Goal: Transaction & Acquisition: Purchase product/service

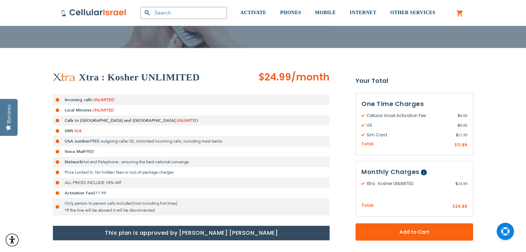
scroll to position [86, 0]
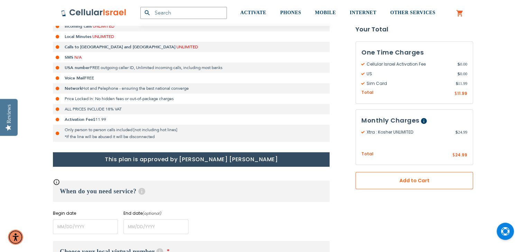
click at [411, 181] on span "Add to Cart" at bounding box center [414, 180] width 72 height 7
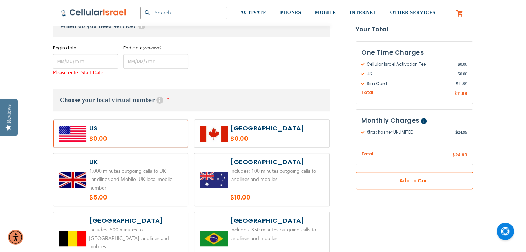
scroll to position [342, 0]
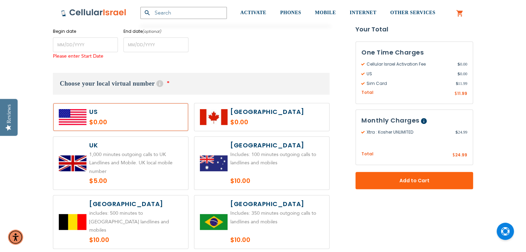
click at [126, 117] on label at bounding box center [120, 117] width 135 height 28
click at [131, 123] on label at bounding box center [120, 117] width 135 height 28
click at [135, 115] on label at bounding box center [120, 117] width 135 height 28
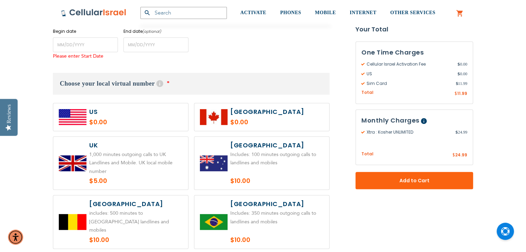
radio input "true"
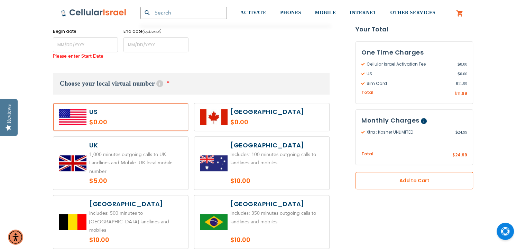
click at [396, 181] on span "Add to Cart" at bounding box center [414, 180] width 72 height 7
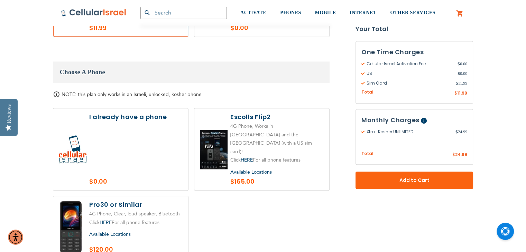
scroll to position [774, 0]
click at [127, 196] on label at bounding box center [120, 227] width 135 height 62
radio input "true"
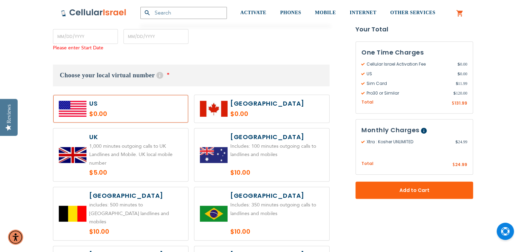
scroll to position [345, 0]
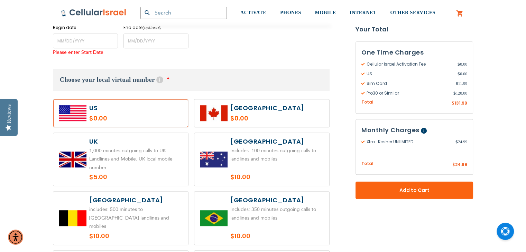
click at [178, 77] on h3 "Choose your local virtual number Help With our local virtual number service, yo…" at bounding box center [191, 80] width 277 height 22
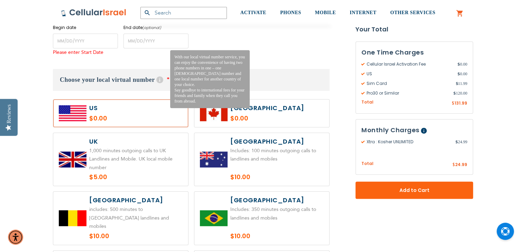
click at [167, 82] on span "Help With our local virtual number service, you can enjoy the convenience of ha…" at bounding box center [162, 79] width 12 height 7
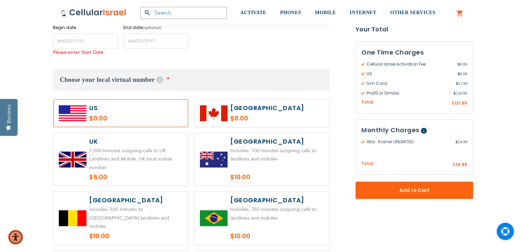
click at [138, 112] on label at bounding box center [120, 114] width 135 height 28
click at [135, 115] on label at bounding box center [120, 114] width 135 height 28
radio input "true"
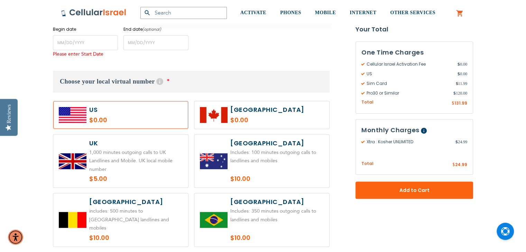
scroll to position [342, 0]
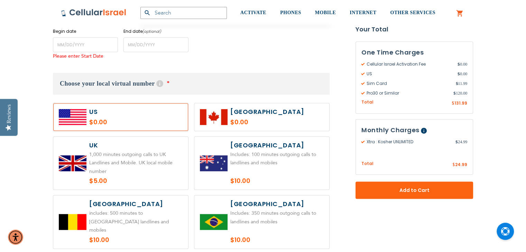
click at [311, 225] on label at bounding box center [261, 222] width 135 height 53
radio input "true"
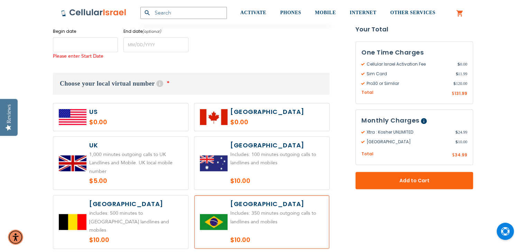
click at [89, 40] on input "name" at bounding box center [85, 44] width 65 height 15
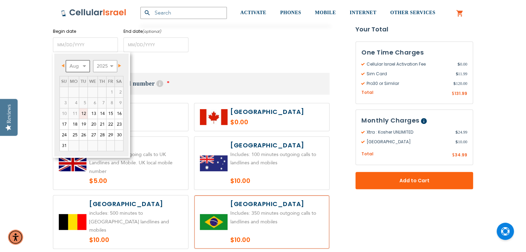
click at [84, 66] on select "Aug Sep Oct Nov Dec" at bounding box center [78, 66] width 24 height 12
click at [85, 102] on link "9" at bounding box center [83, 103] width 8 height 10
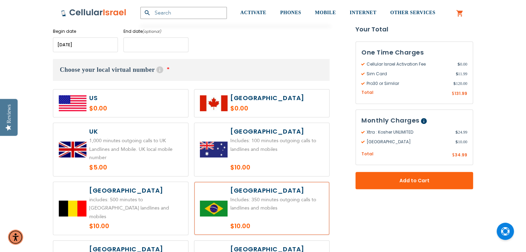
click at [154, 43] on input "name" at bounding box center [155, 44] width 65 height 15
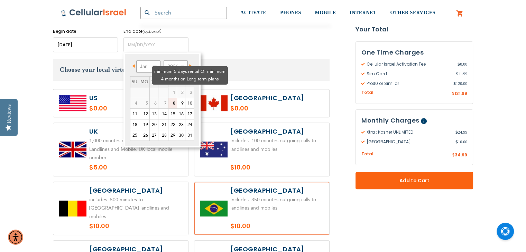
click at [168, 87] on td "1" at bounding box center [172, 92] width 9 height 11
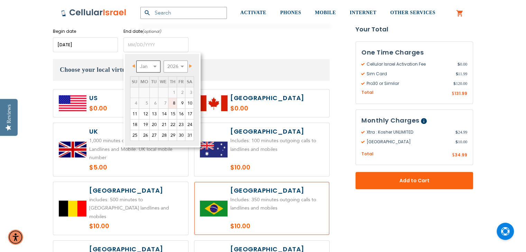
click at [148, 70] on select "Jan Feb Mar Apr May Jun [DATE] Aug Sep Oct Nov Dec" at bounding box center [148, 67] width 24 height 12
click at [100, 46] on input "name" at bounding box center [85, 44] width 65 height 15
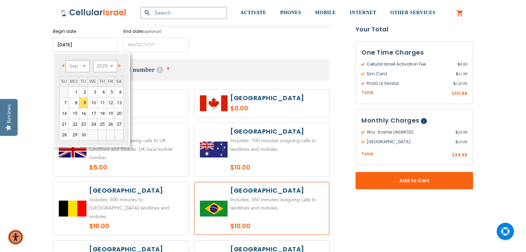
click at [73, 102] on link "8" at bounding box center [73, 103] width 10 height 10
type input "[DATE]"
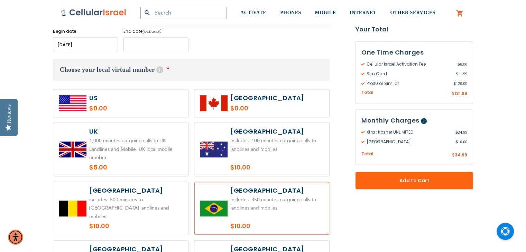
click at [166, 42] on input "name" at bounding box center [155, 44] width 65 height 15
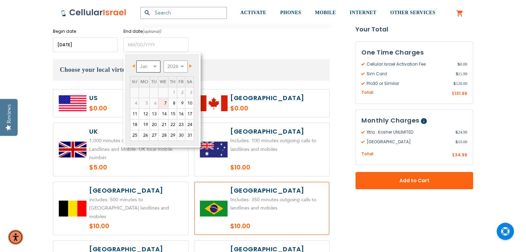
click at [155, 64] on select "Jan Feb Mar Apr May Jun [DATE] Aug Sep Oct Nov Dec" at bounding box center [148, 67] width 24 height 12
click at [144, 115] on link "15" at bounding box center [144, 114] width 10 height 10
type input "[DATE]"
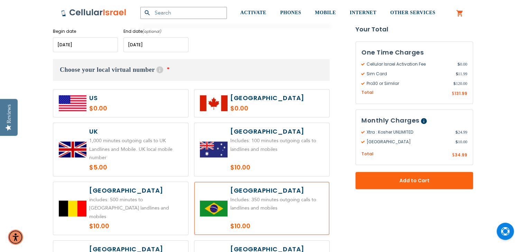
click at [149, 106] on label at bounding box center [120, 104] width 135 height 28
click at [178, 73] on h3 "Choose your local virtual number Help With our local virtual number service, yo…" at bounding box center [191, 70] width 277 height 22
click at [137, 95] on label at bounding box center [120, 104] width 135 height 28
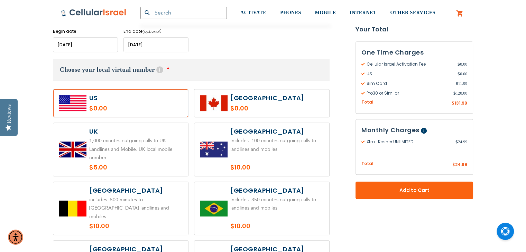
click at [127, 105] on label at bounding box center [120, 104] width 135 height 28
click at [126, 107] on label at bounding box center [120, 104] width 135 height 28
radio input "true"
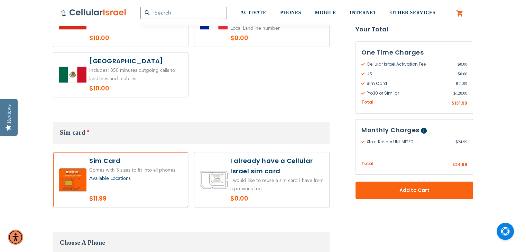
scroll to position [596, 0]
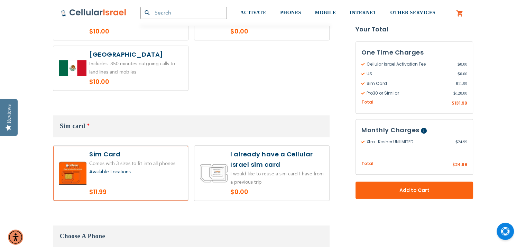
click at [120, 169] on span "Available Locations" at bounding box center [109, 172] width 41 height 7
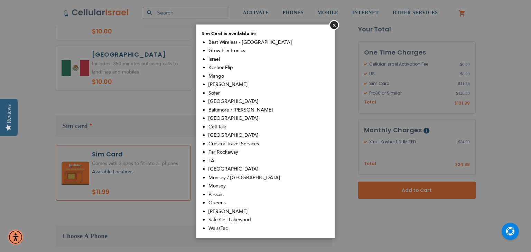
click at [151, 173] on aside "Close Sim Card is available in: Best Wireless - [GEOGRAPHIC_DATA] Grow Electron…" at bounding box center [265, 126] width 531 height 252
click at [331, 25] on button "Close" at bounding box center [334, 25] width 10 height 10
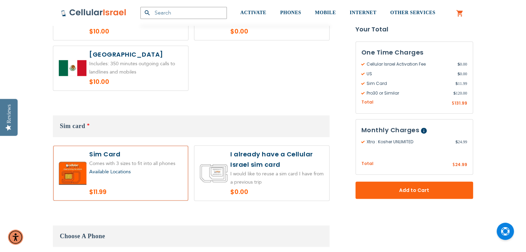
click at [154, 168] on div "Available Locations" at bounding box center [135, 172] width 93 height 9
click at [120, 169] on span "Available Locations" at bounding box center [109, 172] width 41 height 7
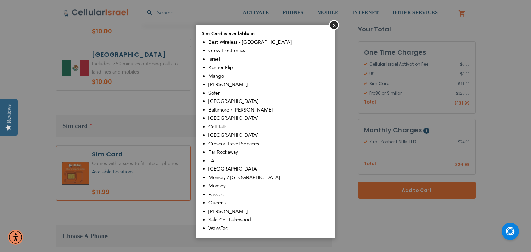
click at [223, 84] on span "[PERSON_NAME]" at bounding box center [228, 84] width 39 height 7
click at [335, 28] on button "Close" at bounding box center [334, 25] width 10 height 10
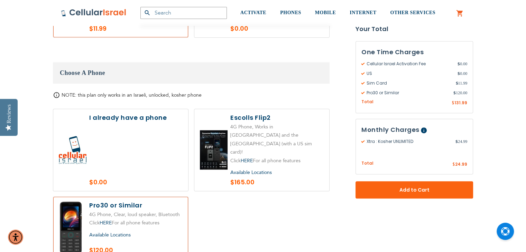
scroll to position [761, 0]
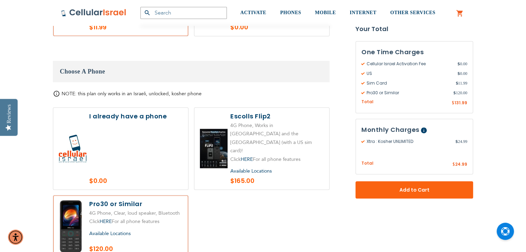
click at [155, 230] on div "Available Locations" at bounding box center [135, 234] width 93 height 9
click at [123, 231] on span "Available Locations" at bounding box center [109, 234] width 41 height 7
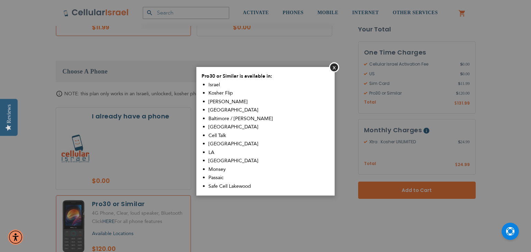
click at [154, 212] on aside "Close Pro30 or Similar is available in: [GEOGRAPHIC_DATA] Kosher Flip Sim Shalo…" at bounding box center [265, 126] width 531 height 252
click at [133, 219] on aside "Close Pro30 or Similar is available in: [GEOGRAPHIC_DATA] Kosher Flip Sim Shalo…" at bounding box center [265, 126] width 531 height 252
click at [333, 71] on button "Close" at bounding box center [334, 68] width 10 height 10
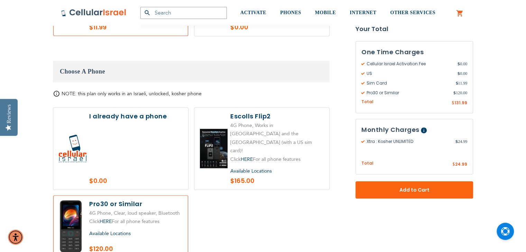
click at [153, 220] on label at bounding box center [120, 227] width 135 height 62
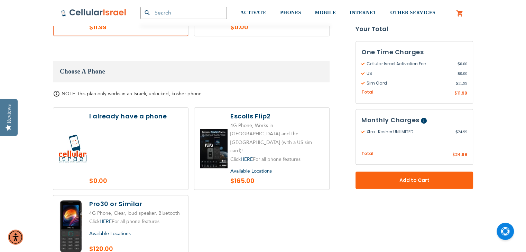
click at [147, 230] on div "Available Locations" at bounding box center [135, 234] width 93 height 9
click at [130, 196] on label at bounding box center [120, 227] width 135 height 62
radio input "true"
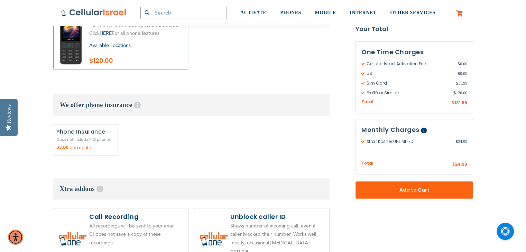
scroll to position [950, 0]
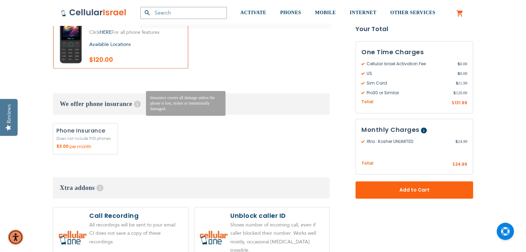
click at [140, 101] on span "Help Insurance covers all damage unless the phone is lost, stolen or intentiona…" at bounding box center [138, 104] width 12 height 7
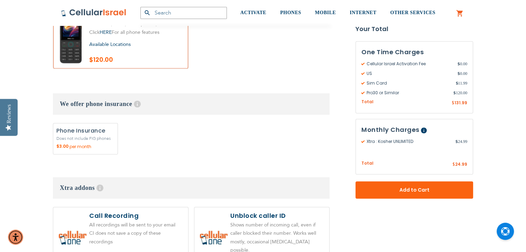
click at [91, 123] on label "Add" at bounding box center [85, 138] width 65 height 31
radio input "true"
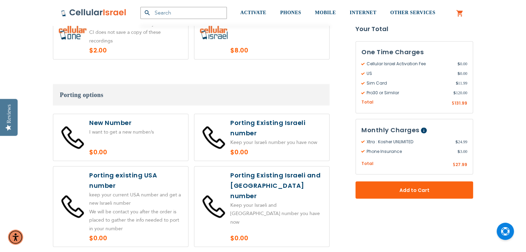
scroll to position [1216, 0]
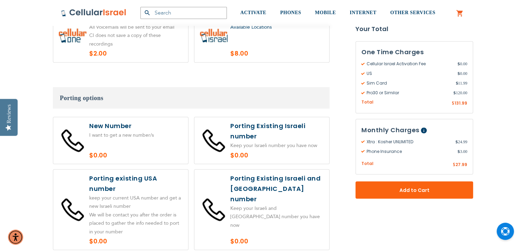
click at [131, 179] on label at bounding box center [120, 210] width 135 height 81
radio input "true"
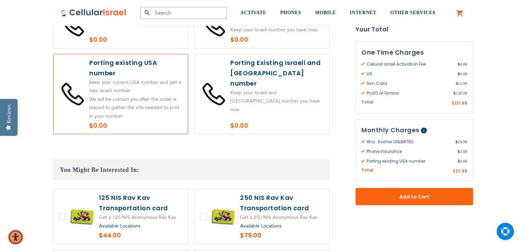
scroll to position [1334, 0]
